Goal: Find specific page/section

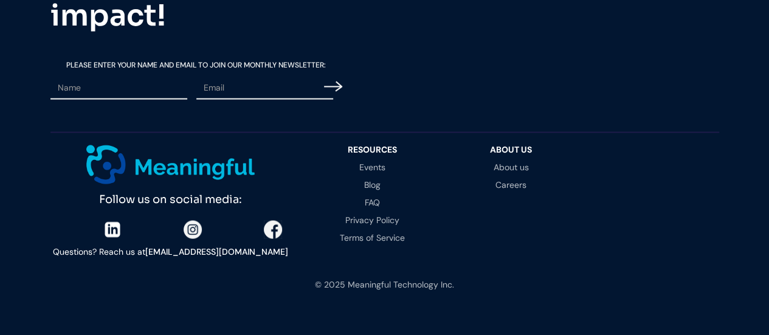
scroll to position [3496, 0]
click at [495, 162] on link "About us" at bounding box center [511, 166] width 114 height 9
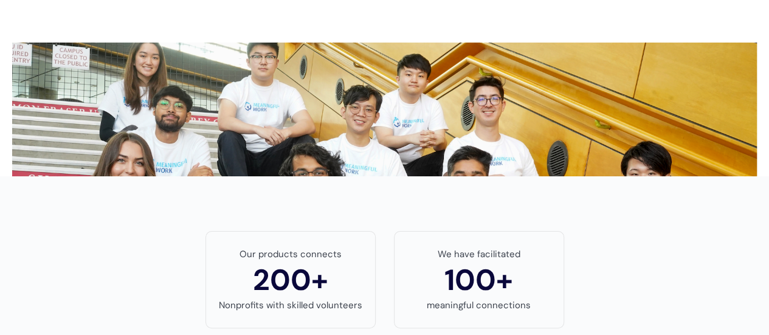
scroll to position [673, 0]
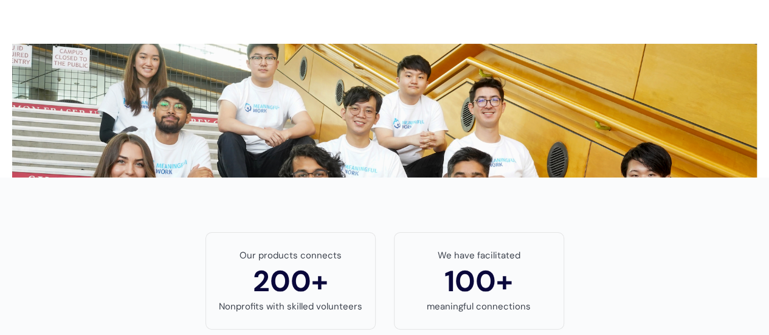
click at [401, 162] on div at bounding box center [384, 111] width 744 height 134
click at [402, 162] on div at bounding box center [384, 111] width 744 height 134
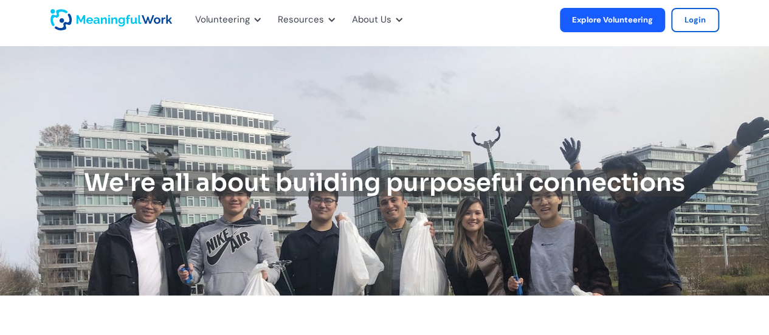
scroll to position [0, 0]
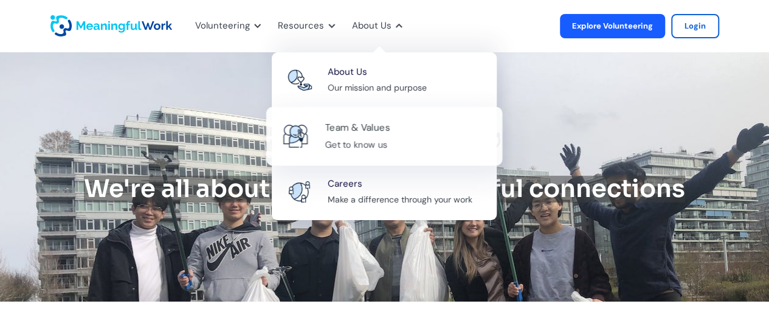
click at [350, 130] on div "Team & Values" at bounding box center [356, 128] width 65 height 16
